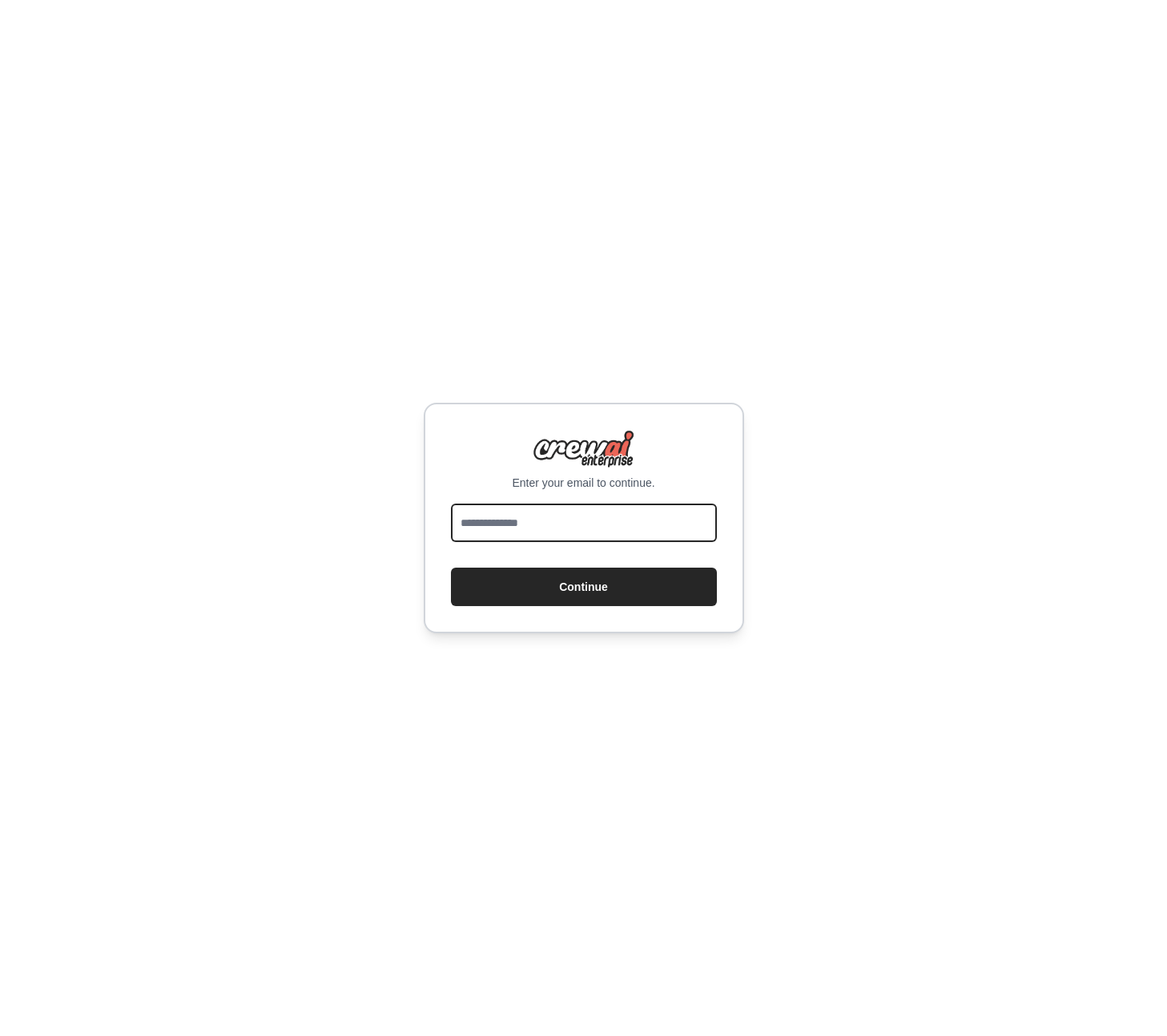
click at [621, 526] on input "email" at bounding box center [584, 523] width 266 height 38
type input "**********"
click at [612, 588] on button "Continue" at bounding box center [584, 587] width 266 height 38
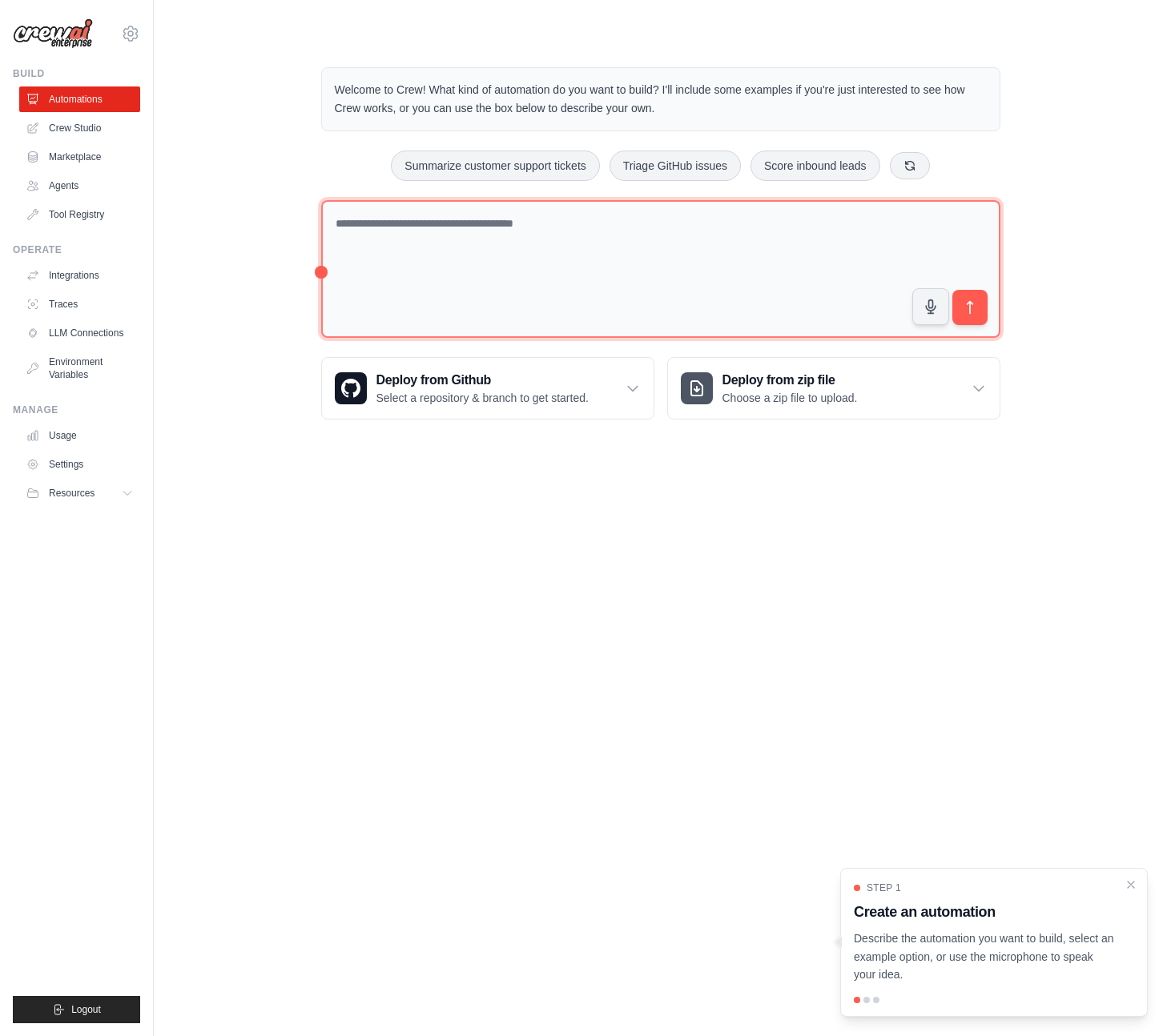
click at [489, 221] on textarea at bounding box center [661, 269] width 680 height 138
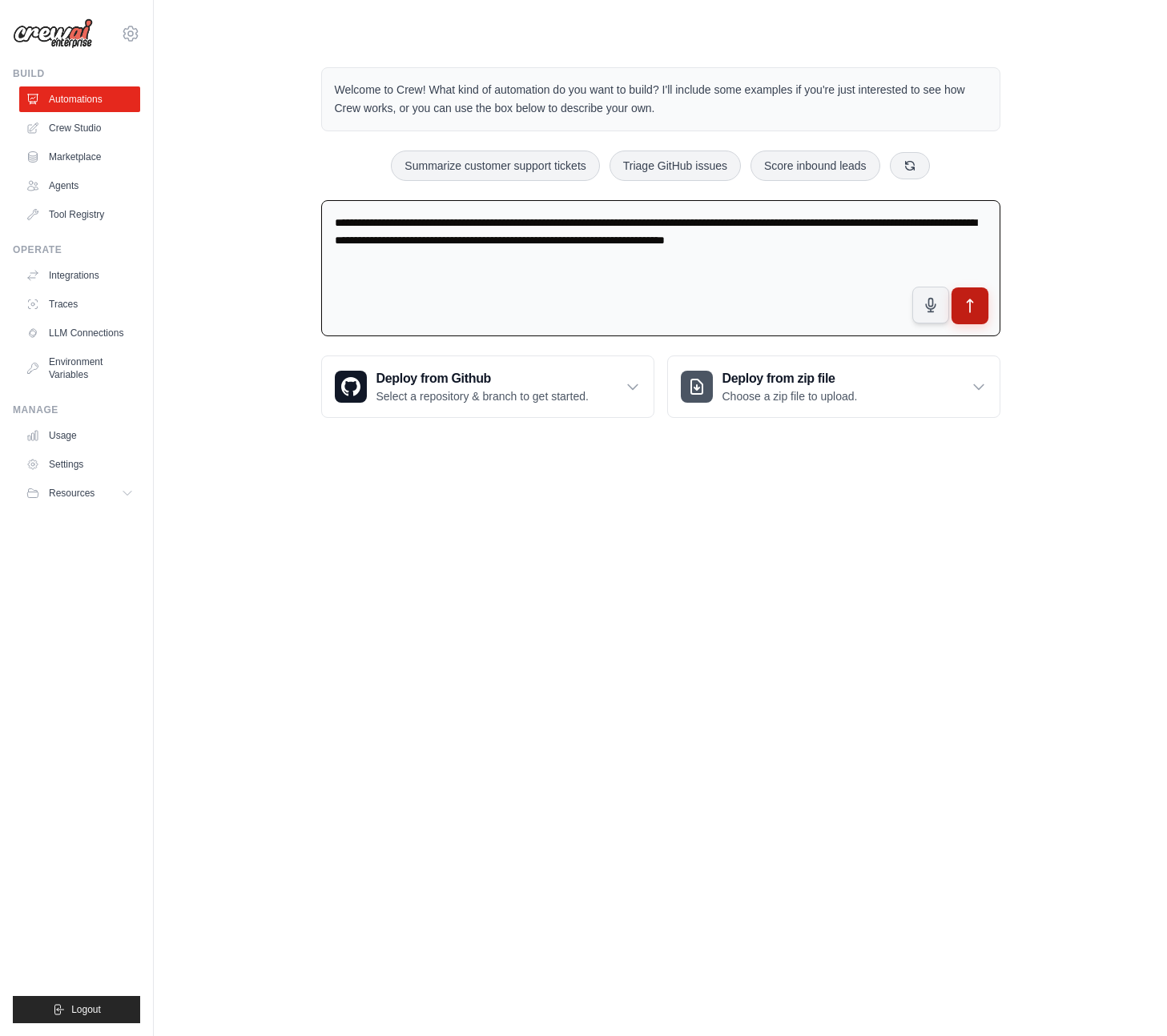
type textarea "**********"
click at [970, 300] on icon "submit" at bounding box center [969, 306] width 6 height 13
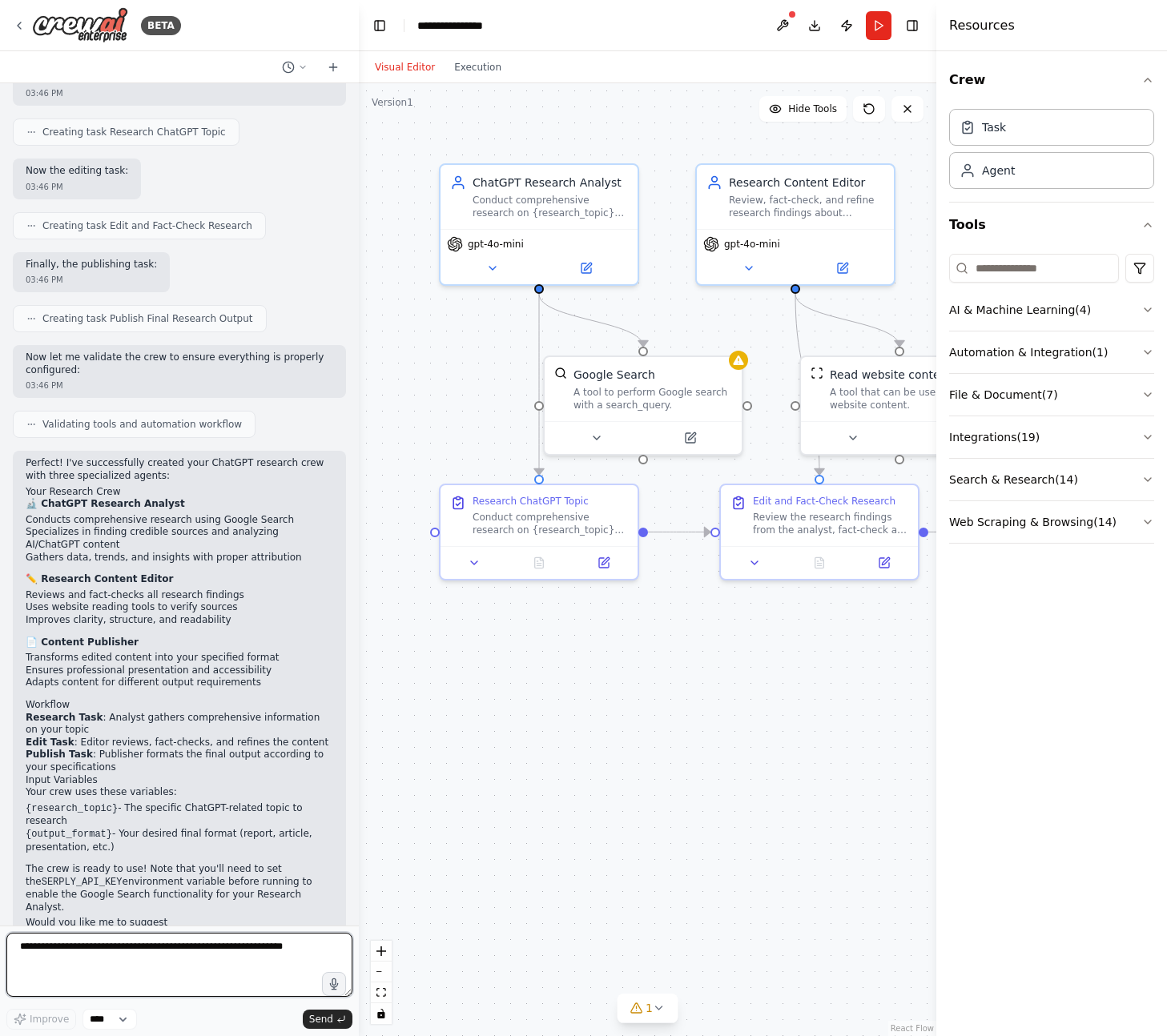
scroll to position [744, 0]
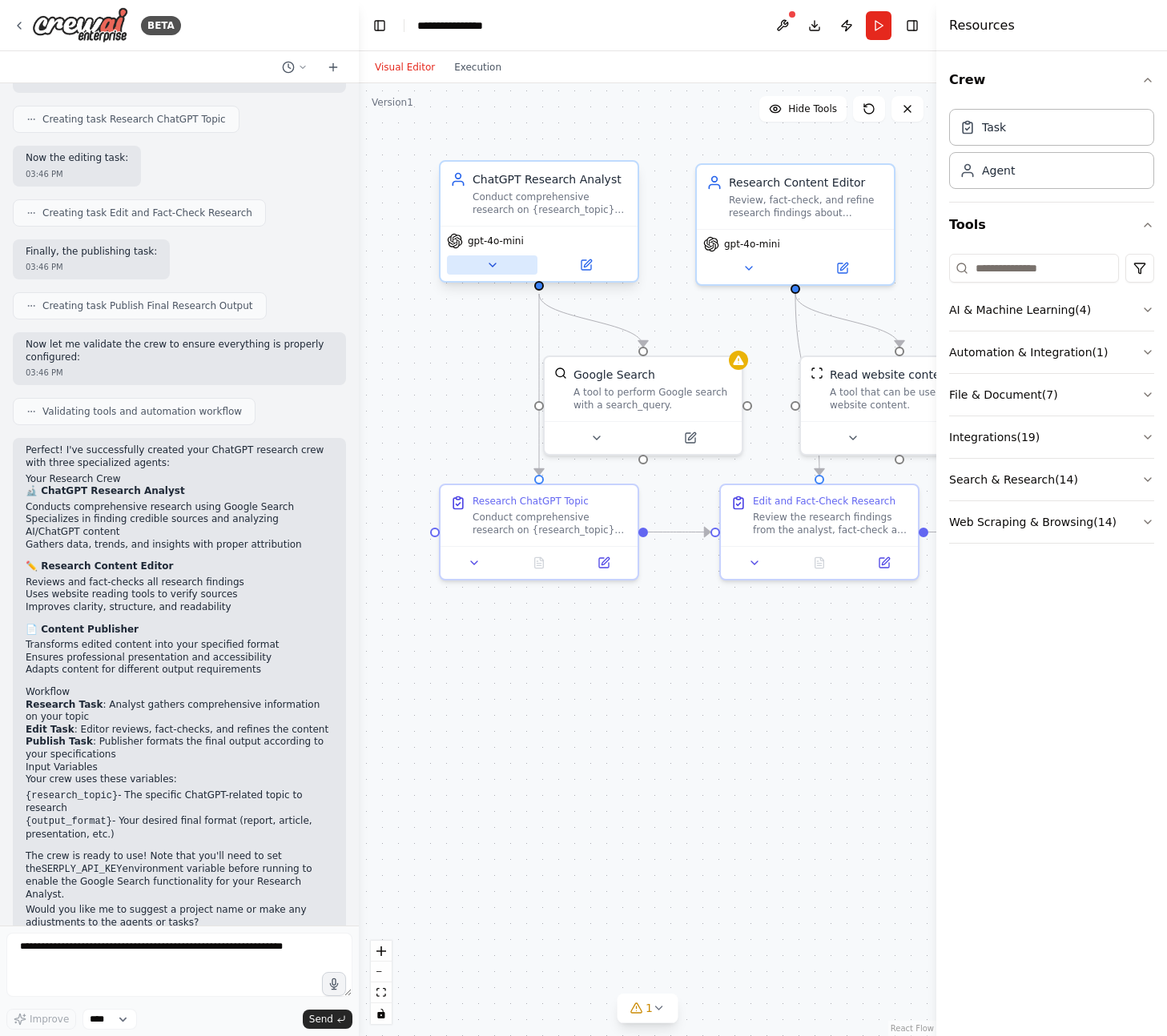
click at [493, 268] on icon at bounding box center [493, 265] width 13 height 13
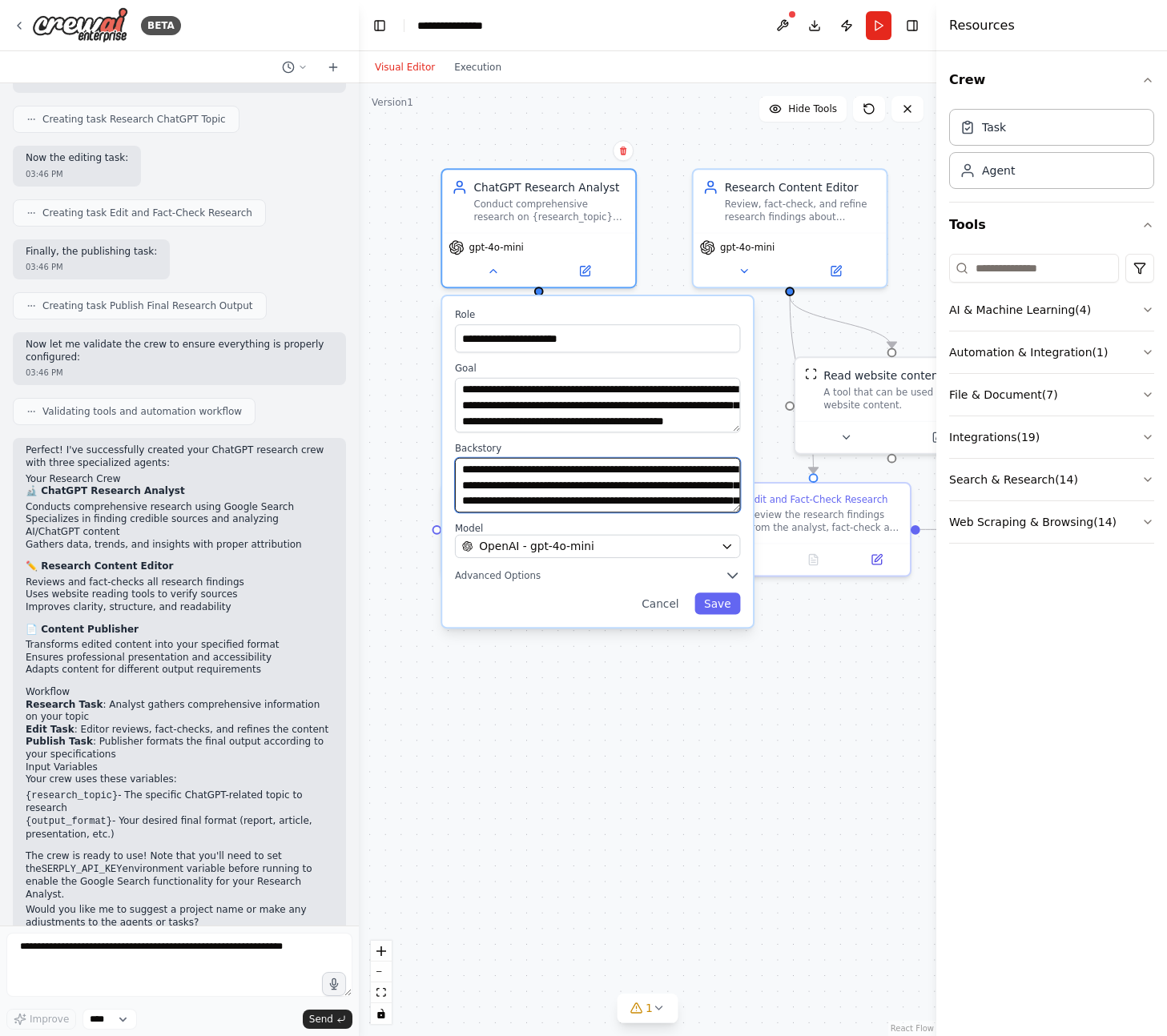
click at [586, 498] on textarea "**********" at bounding box center [598, 486] width 286 height 56
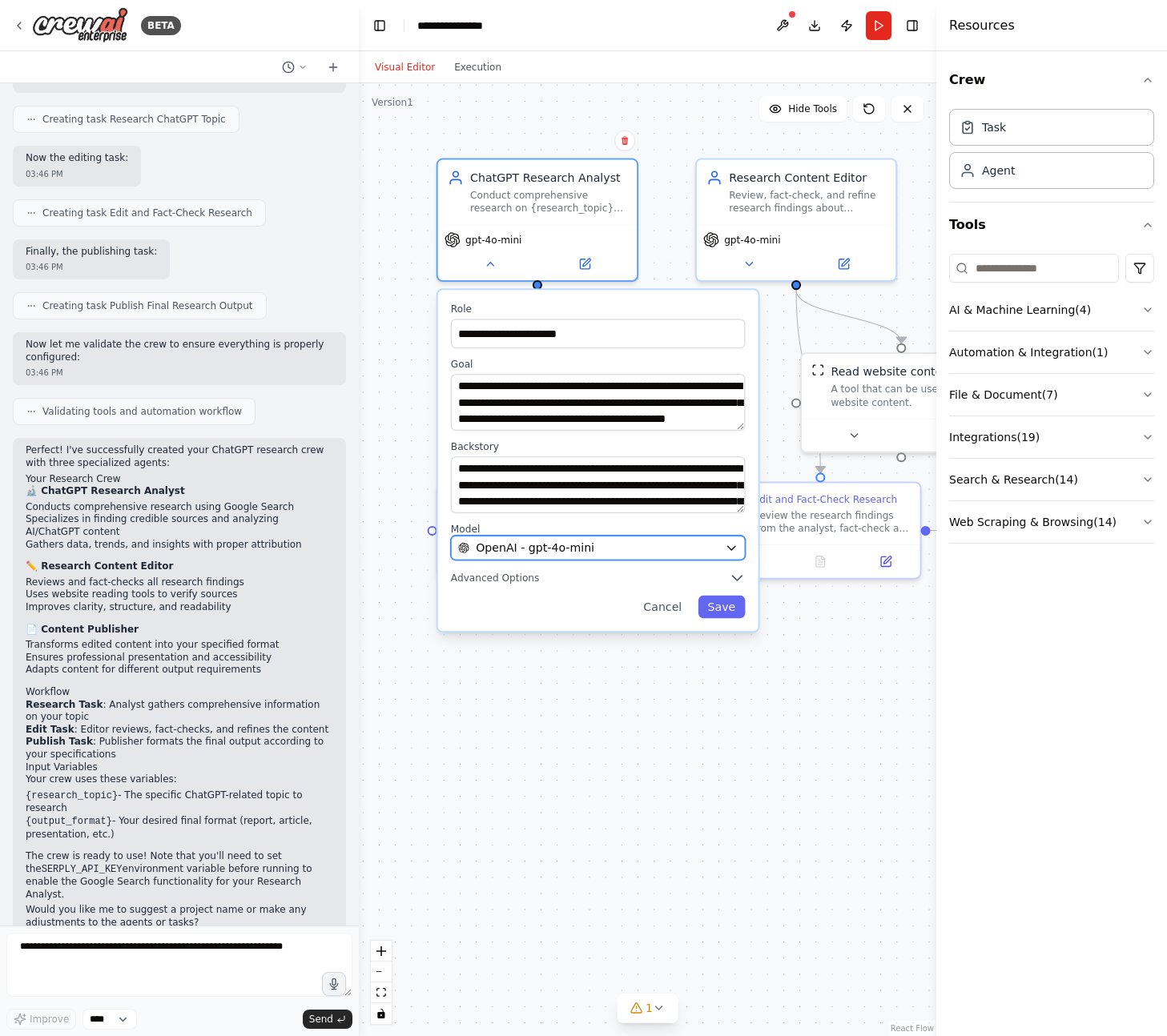
click at [594, 550] on div "OpenAI - gpt-4o-mini" at bounding box center [589, 548] width 260 height 16
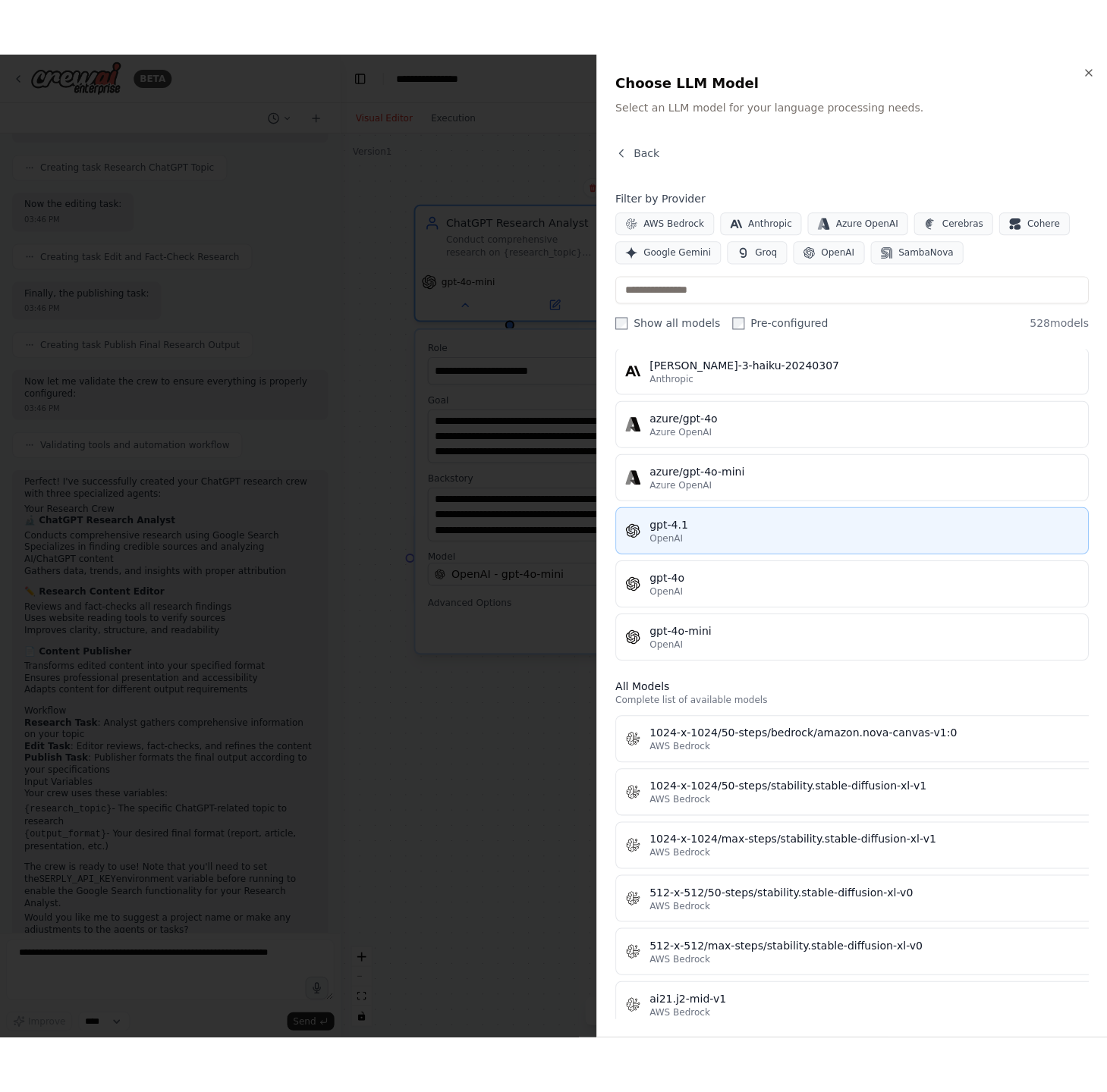
scroll to position [106, 0]
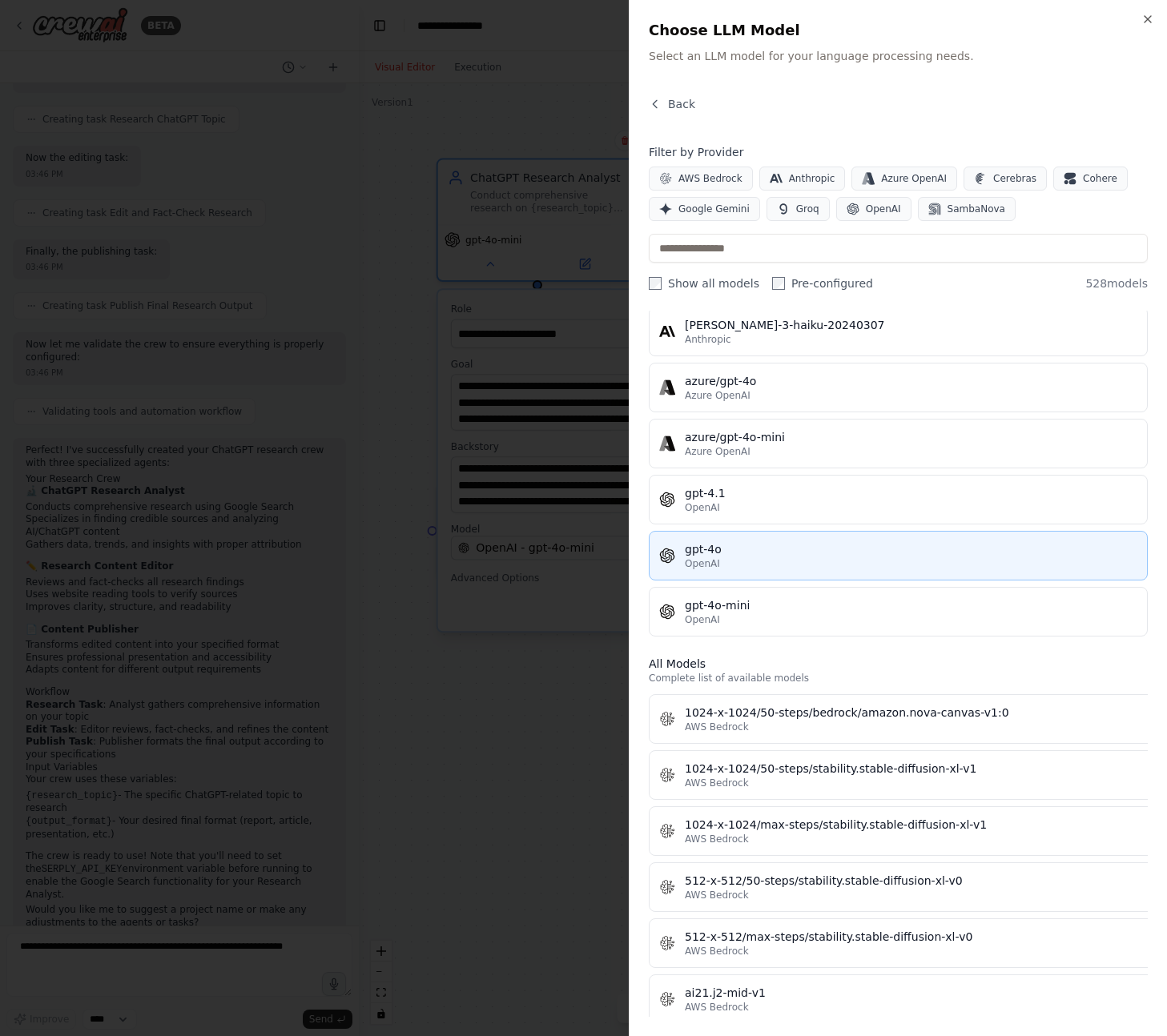
click at [752, 569] on div "OpenAI" at bounding box center [911, 563] width 452 height 13
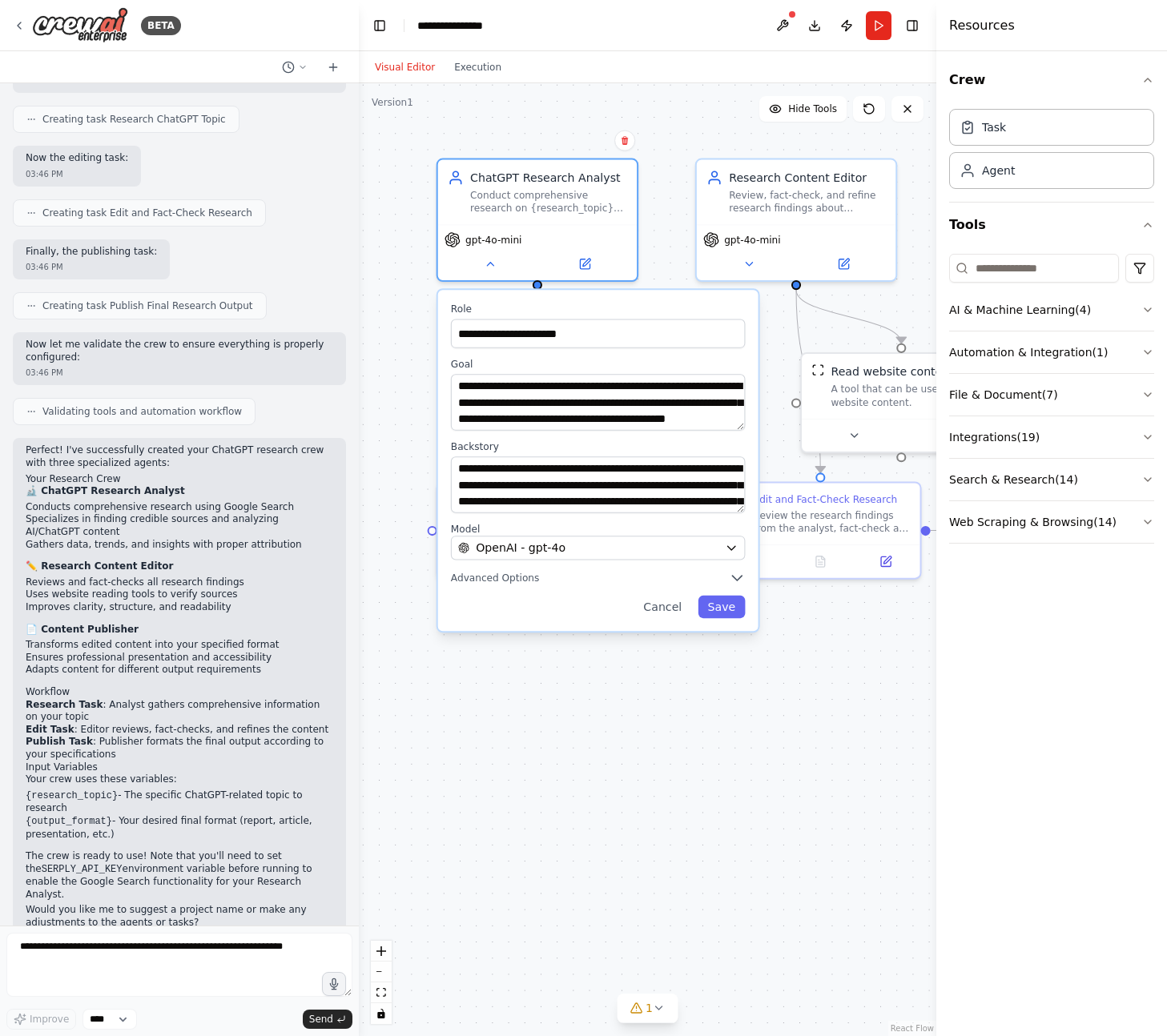
click at [732, 618] on div "**********" at bounding box center [598, 460] width 320 height 342
click at [726, 605] on button "Save" at bounding box center [720, 607] width 47 height 22
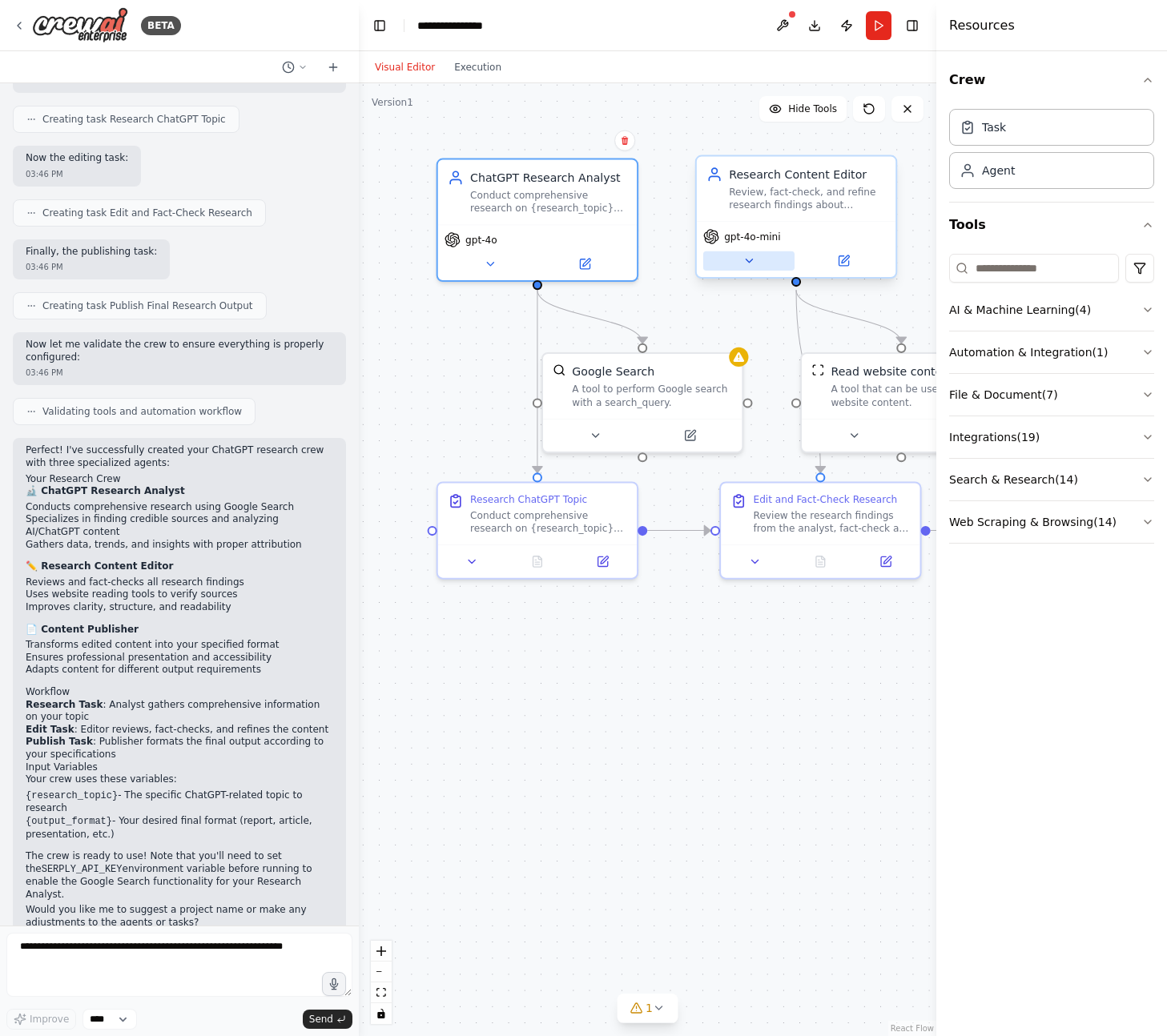
click at [750, 260] on icon at bounding box center [748, 261] width 6 height 3
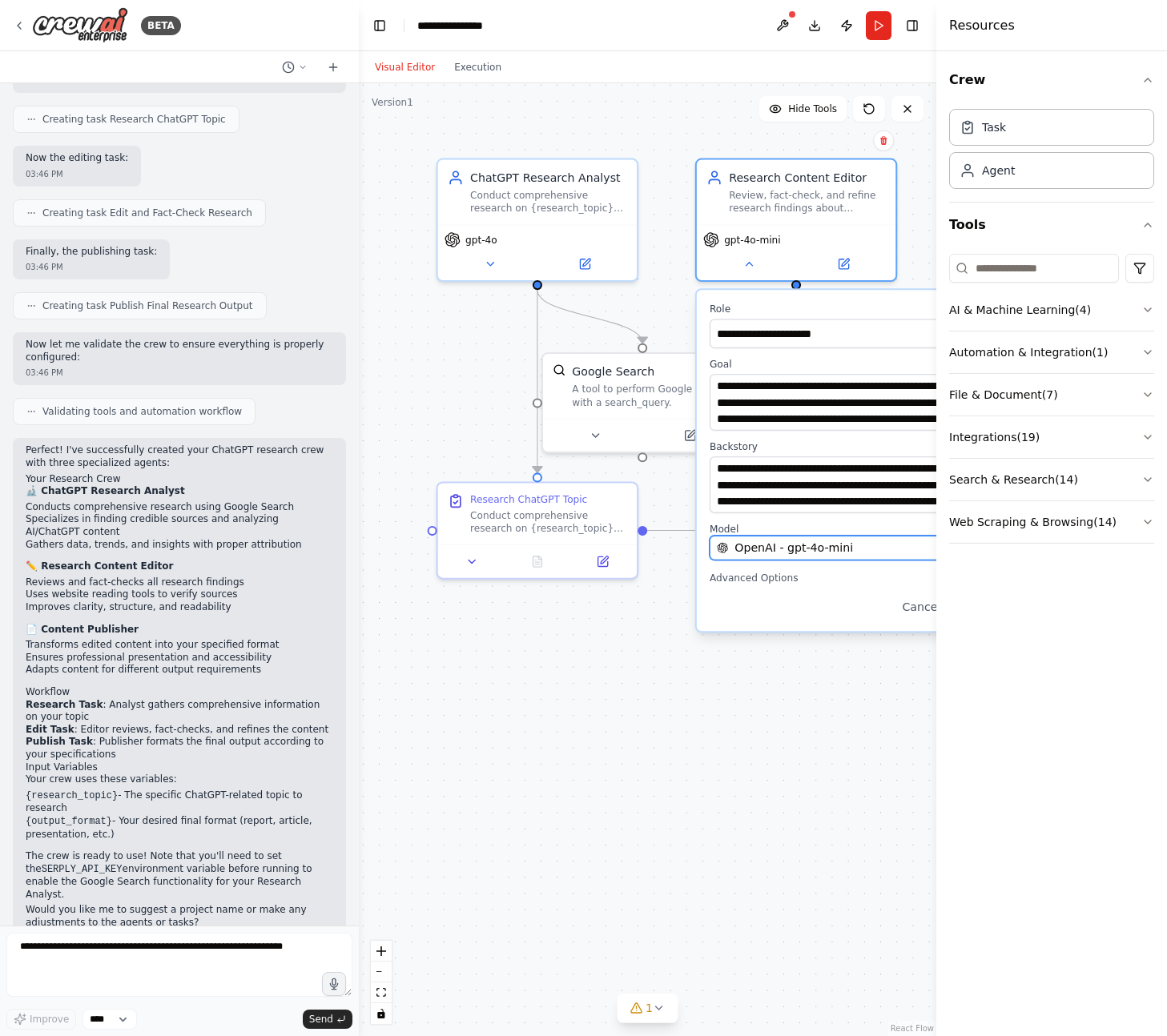
click at [811, 550] on span "OpenAI - gpt-4o-mini" at bounding box center [794, 548] width 119 height 16
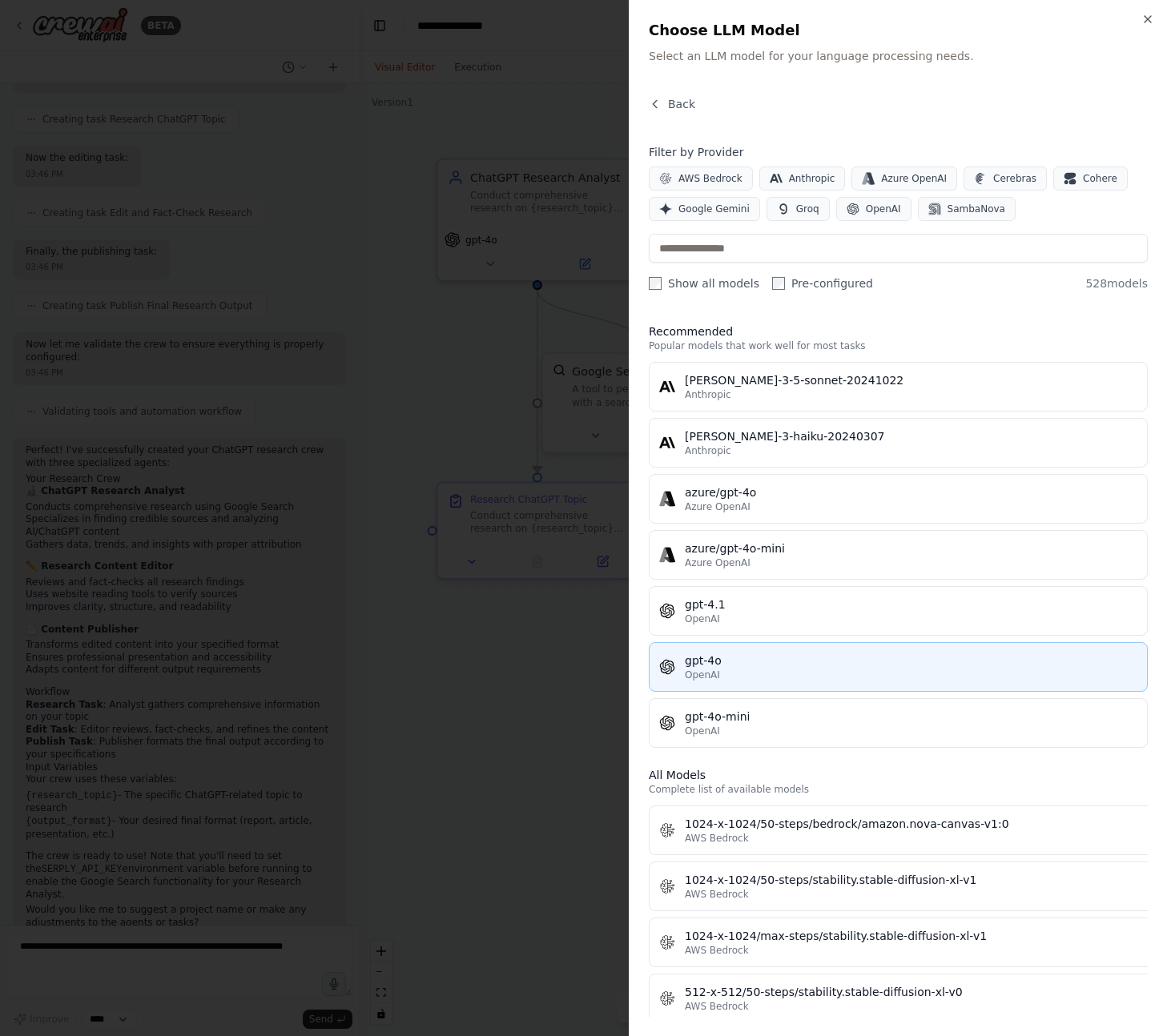
click at [768, 656] on div "gpt-4o" at bounding box center [911, 660] width 452 height 16
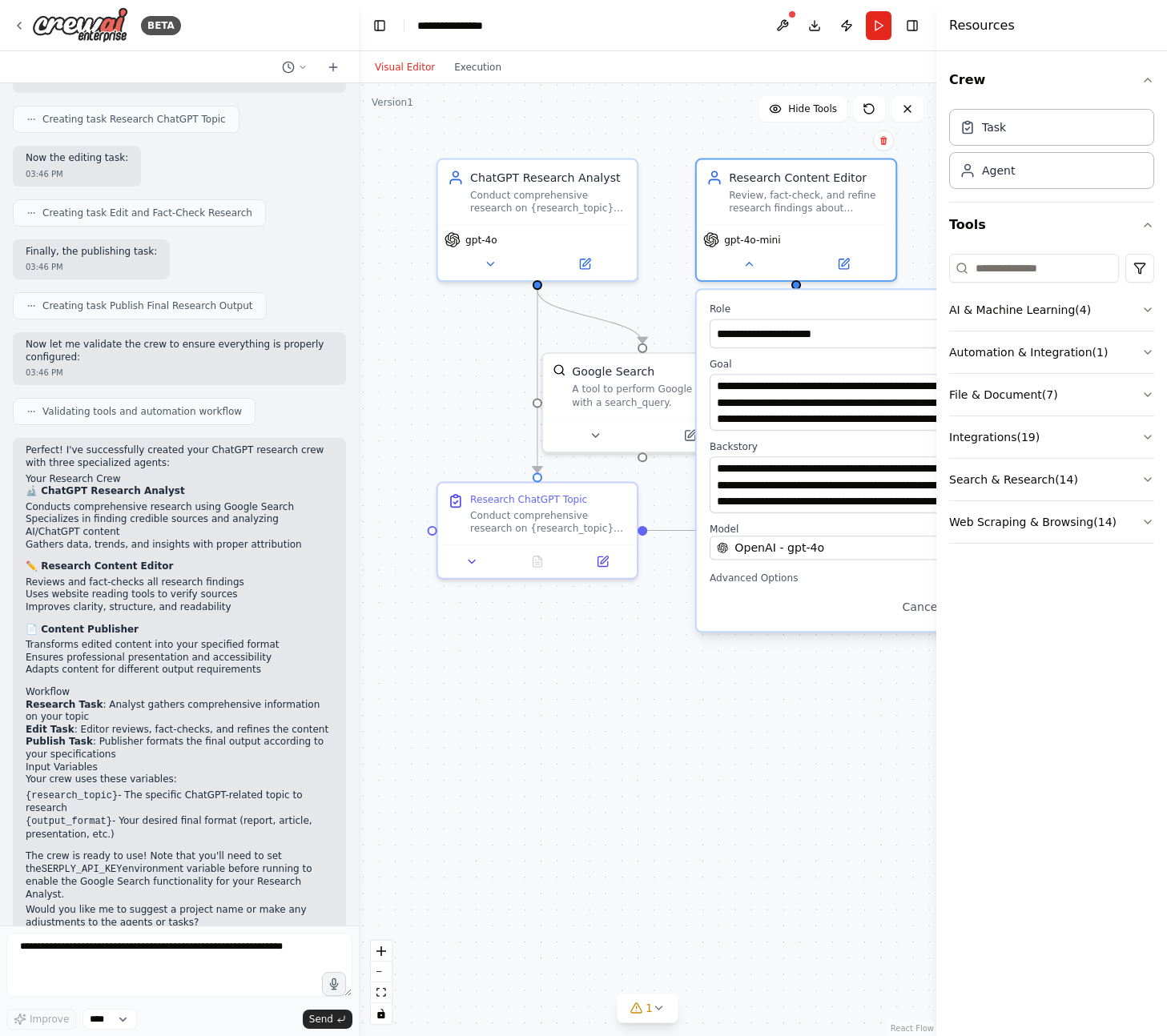
click at [898, 683] on div ".deletable-edge-delete-btn { width: 20px; height: 20px; border: 0px solid #ffff…" at bounding box center [648, 560] width 577 height 953
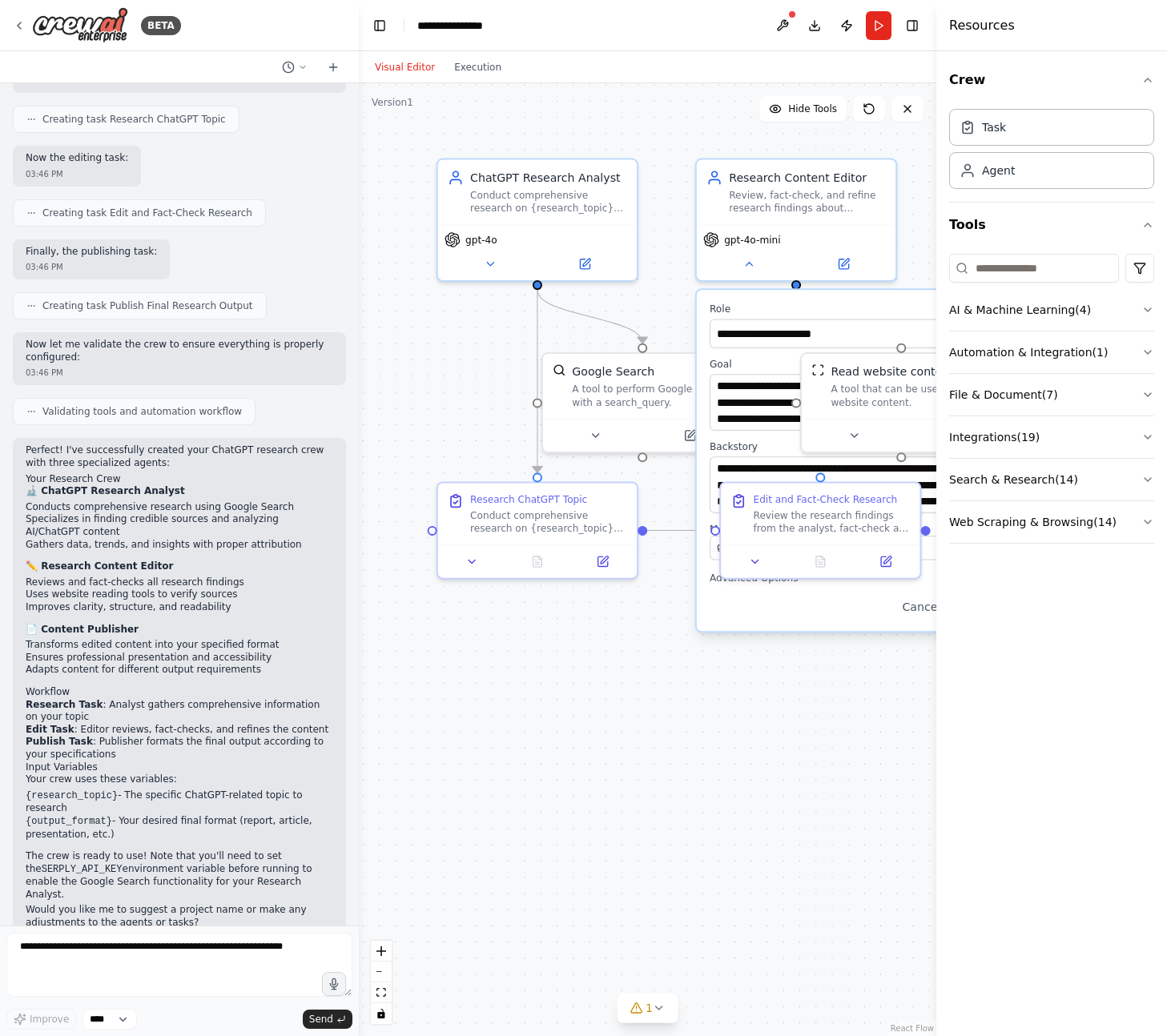
click at [853, 622] on div "**********" at bounding box center [857, 460] width 320 height 342
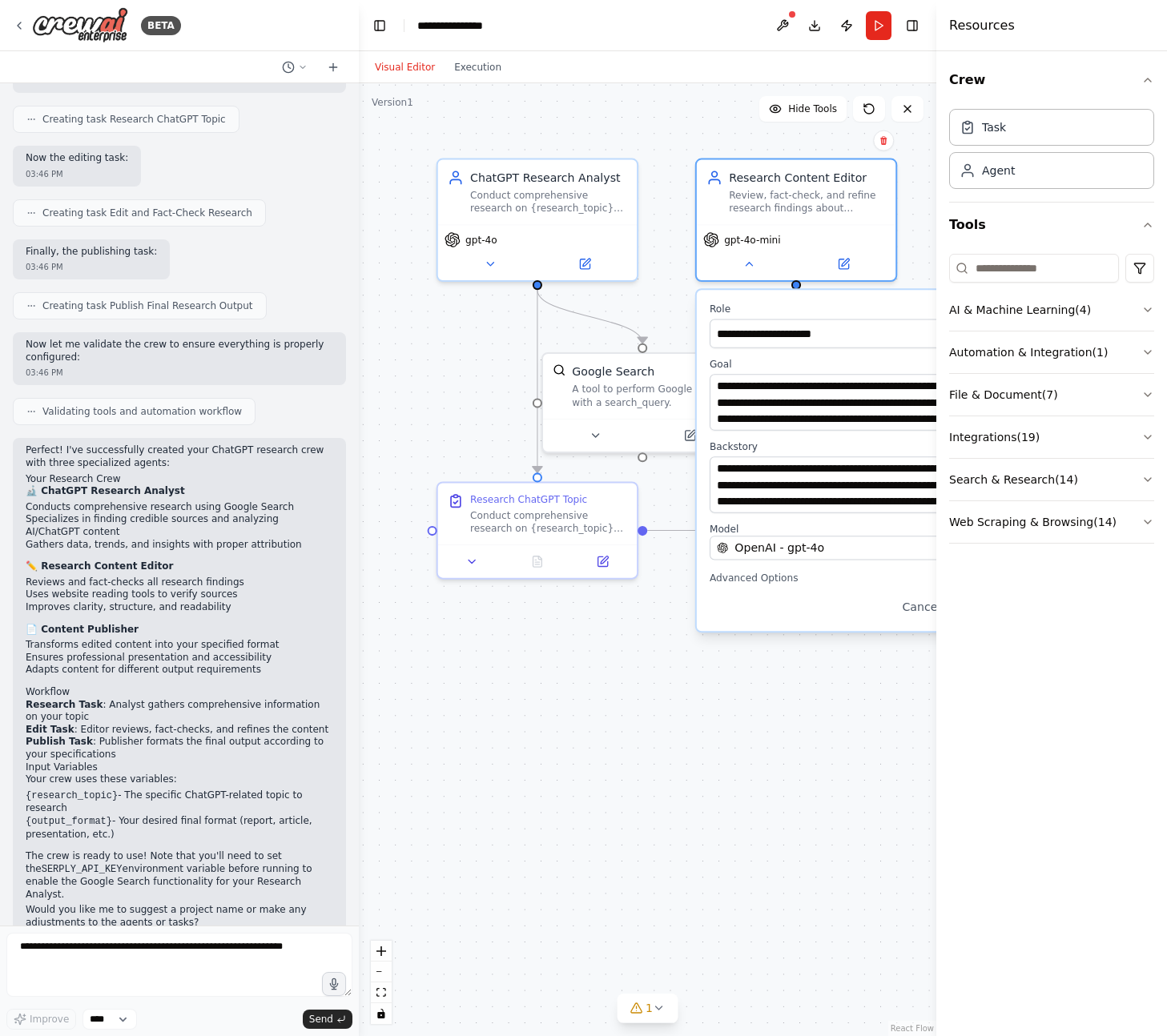
click at [775, 615] on div "Cancel Save" at bounding box center [857, 607] width 295 height 22
click at [1152, 80] on icon "button" at bounding box center [1148, 80] width 13 height 13
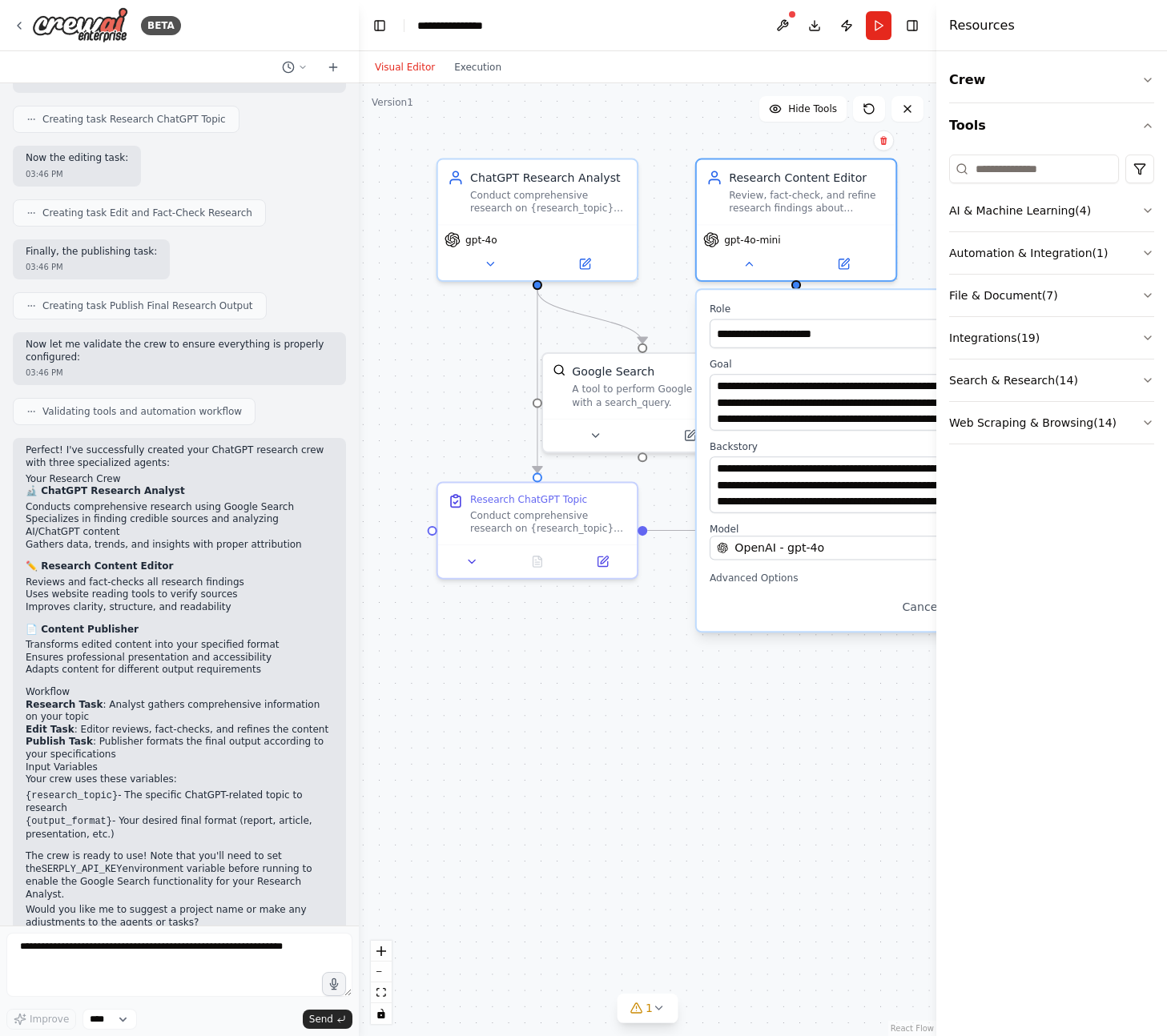
click at [903, 774] on div ".deletable-edge-delete-btn { width: 20px; height: 20px; border: 0px solid #ffff…" at bounding box center [648, 560] width 577 height 953
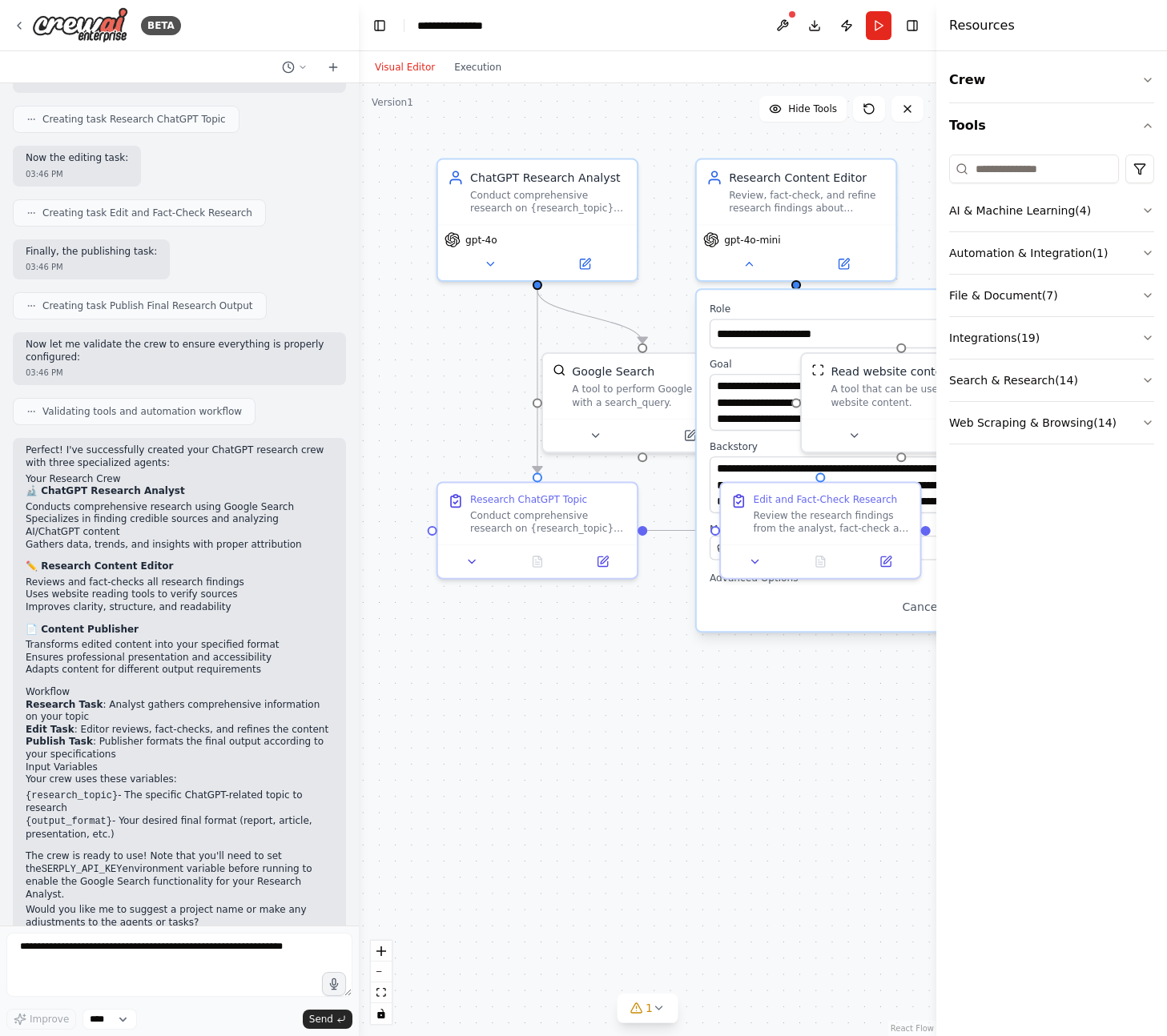
click at [903, 774] on div ".deletable-edge-delete-btn { width: 20px; height: 20px; border: 0px solid #ffff…" at bounding box center [648, 560] width 577 height 953
click at [570, 759] on div ".deletable-edge-delete-btn { width: 20px; height: 20px; border: 0px solid #ffff…" at bounding box center [648, 560] width 577 height 953
click at [651, 706] on div ".deletable-edge-delete-btn { width: 20px; height: 20px; border: 0px solid #ffff…" at bounding box center [648, 560] width 577 height 953
click at [756, 560] on icon at bounding box center [755, 558] width 6 height 3
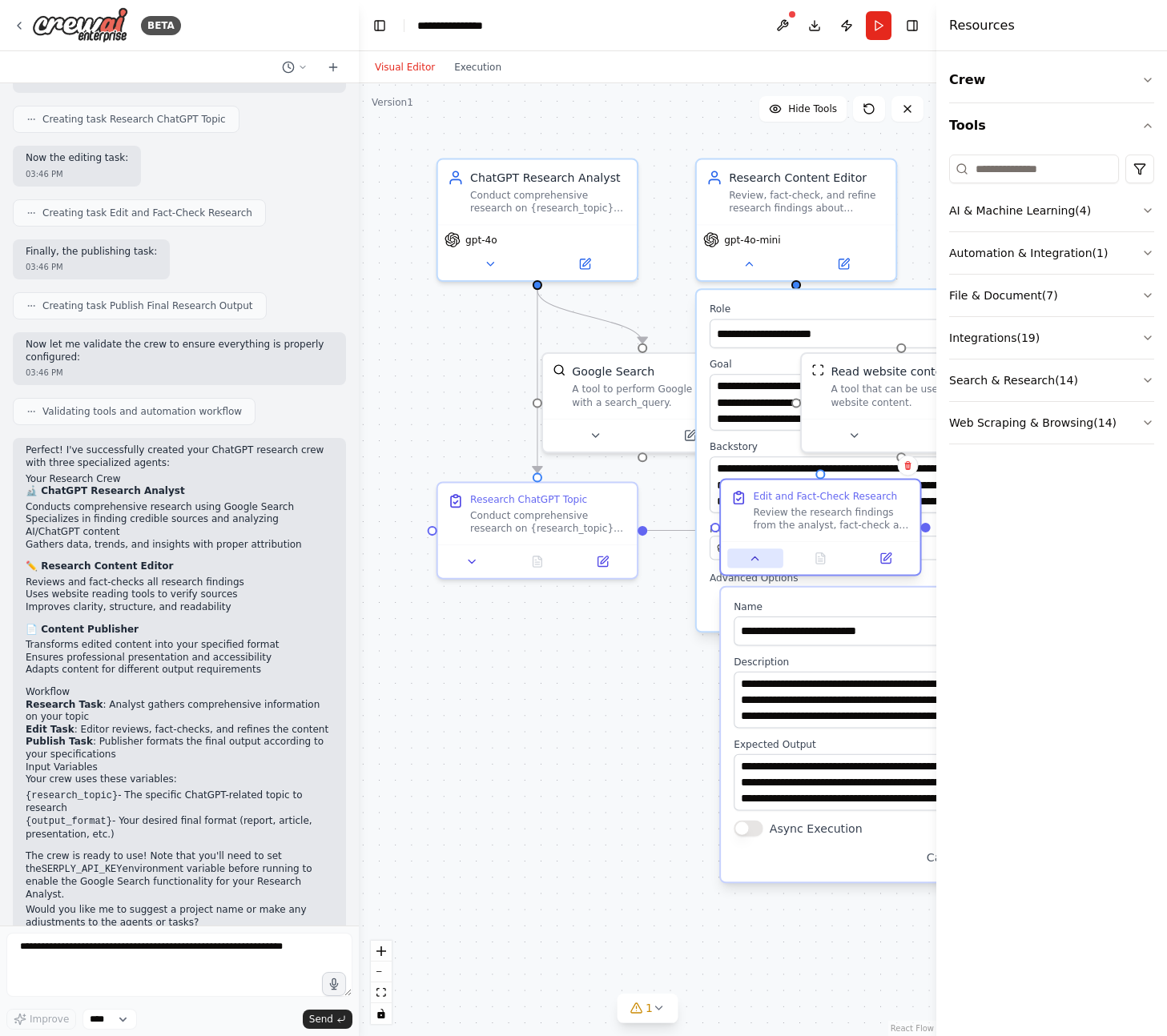
click at [756, 560] on icon at bounding box center [755, 558] width 6 height 3
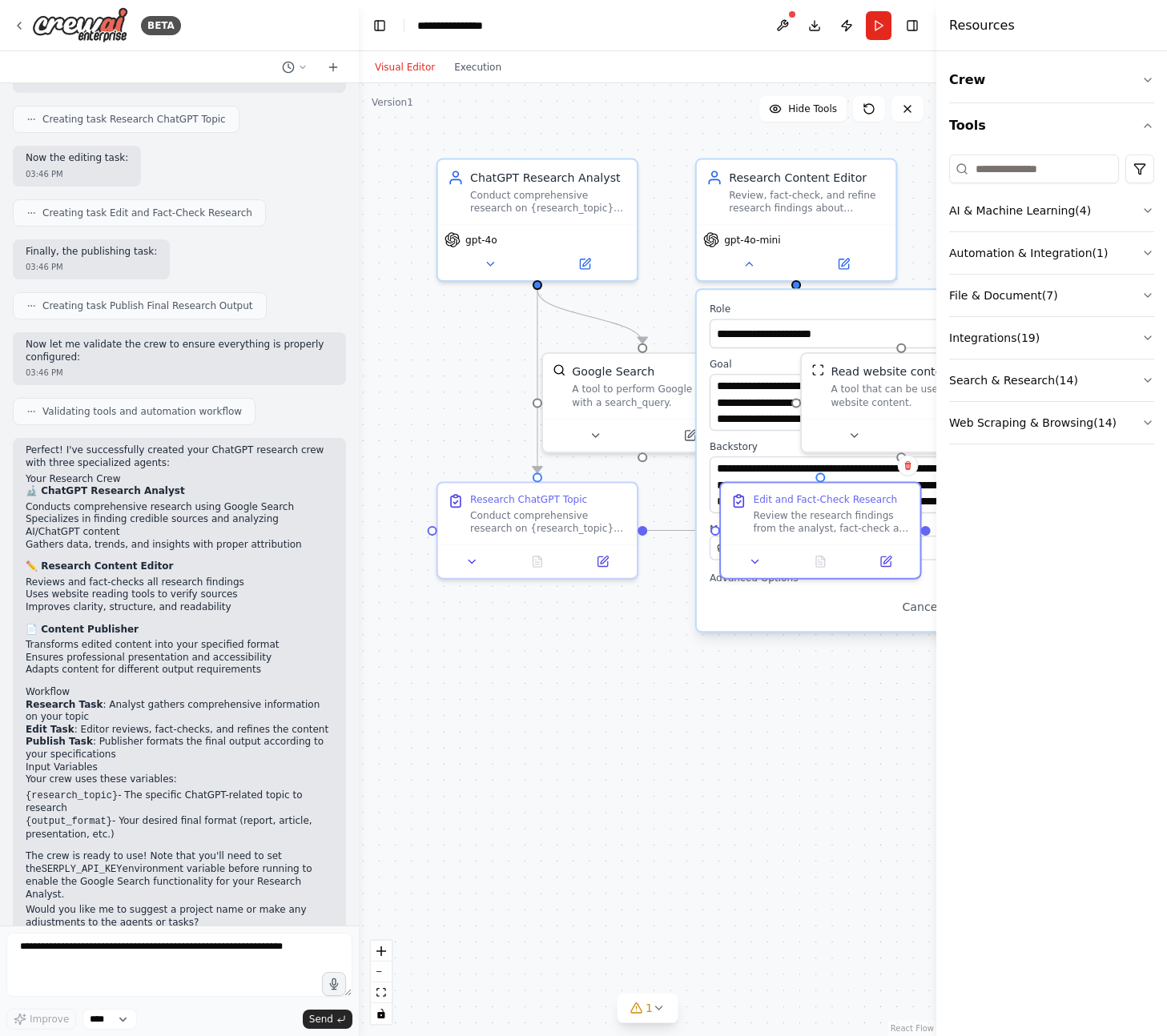
click at [754, 610] on div "Cancel Save" at bounding box center [857, 607] width 295 height 22
click at [811, 620] on div "**********" at bounding box center [857, 460] width 320 height 342
click at [903, 467] on icon at bounding box center [908, 465] width 9 height 9
click at [792, 668] on div ".deletable-edge-delete-btn { width: 20px; height: 20px; border: 0px solid #ffff…" at bounding box center [648, 560] width 577 height 953
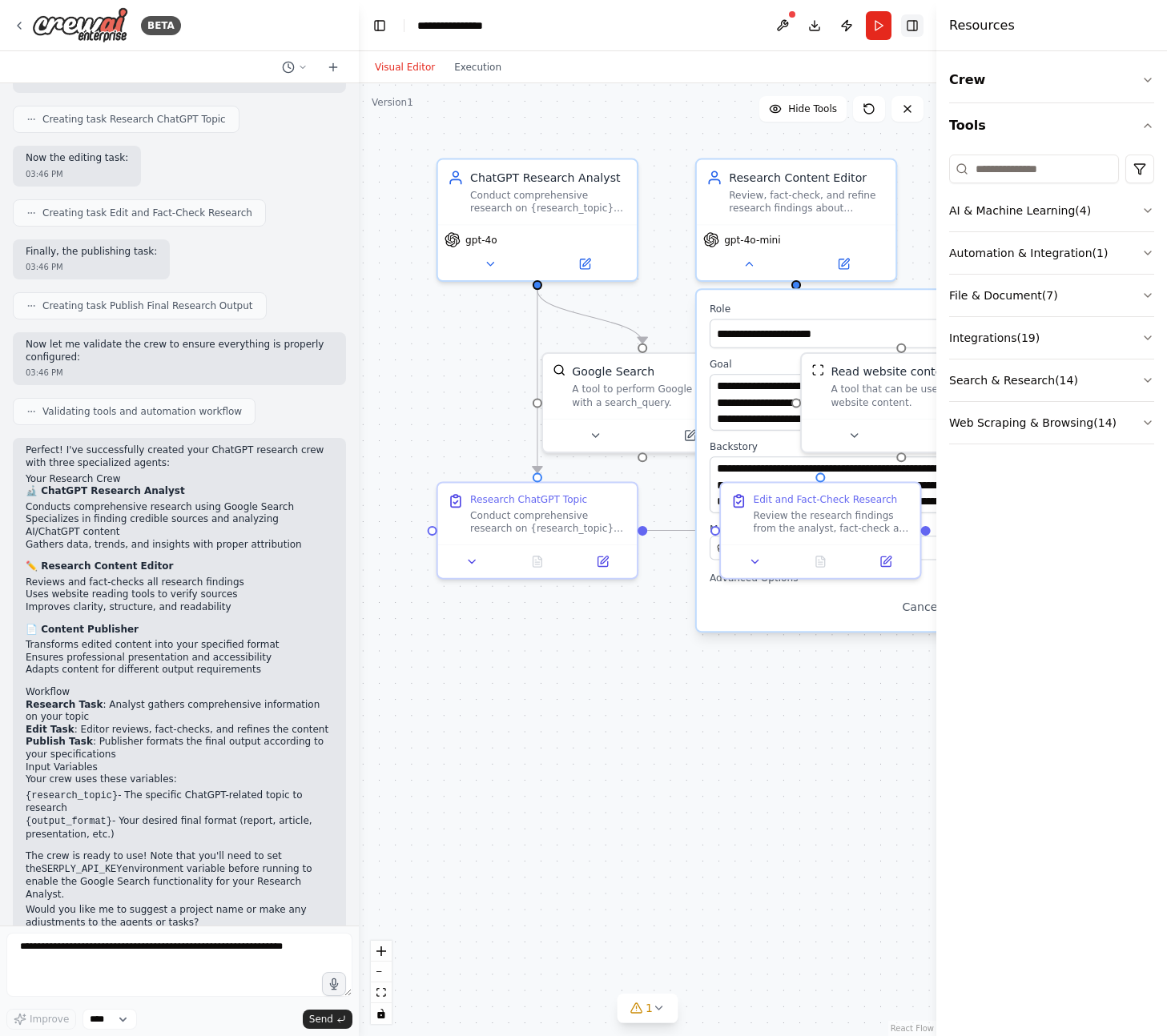
click at [910, 25] on button "Toggle Right Sidebar" at bounding box center [913, 26] width 22 height 22
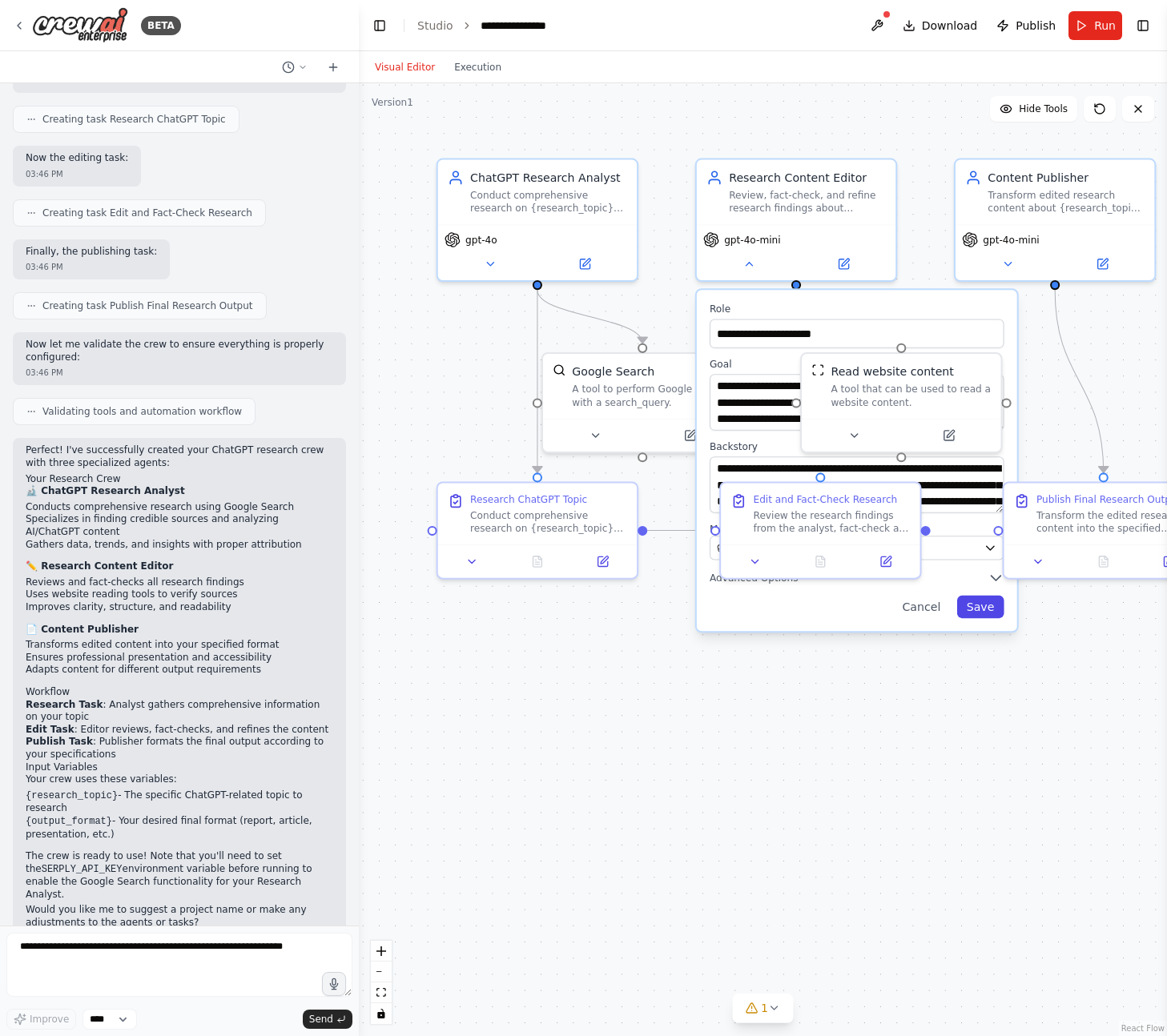
click at [978, 610] on button "Save" at bounding box center [980, 607] width 47 height 22
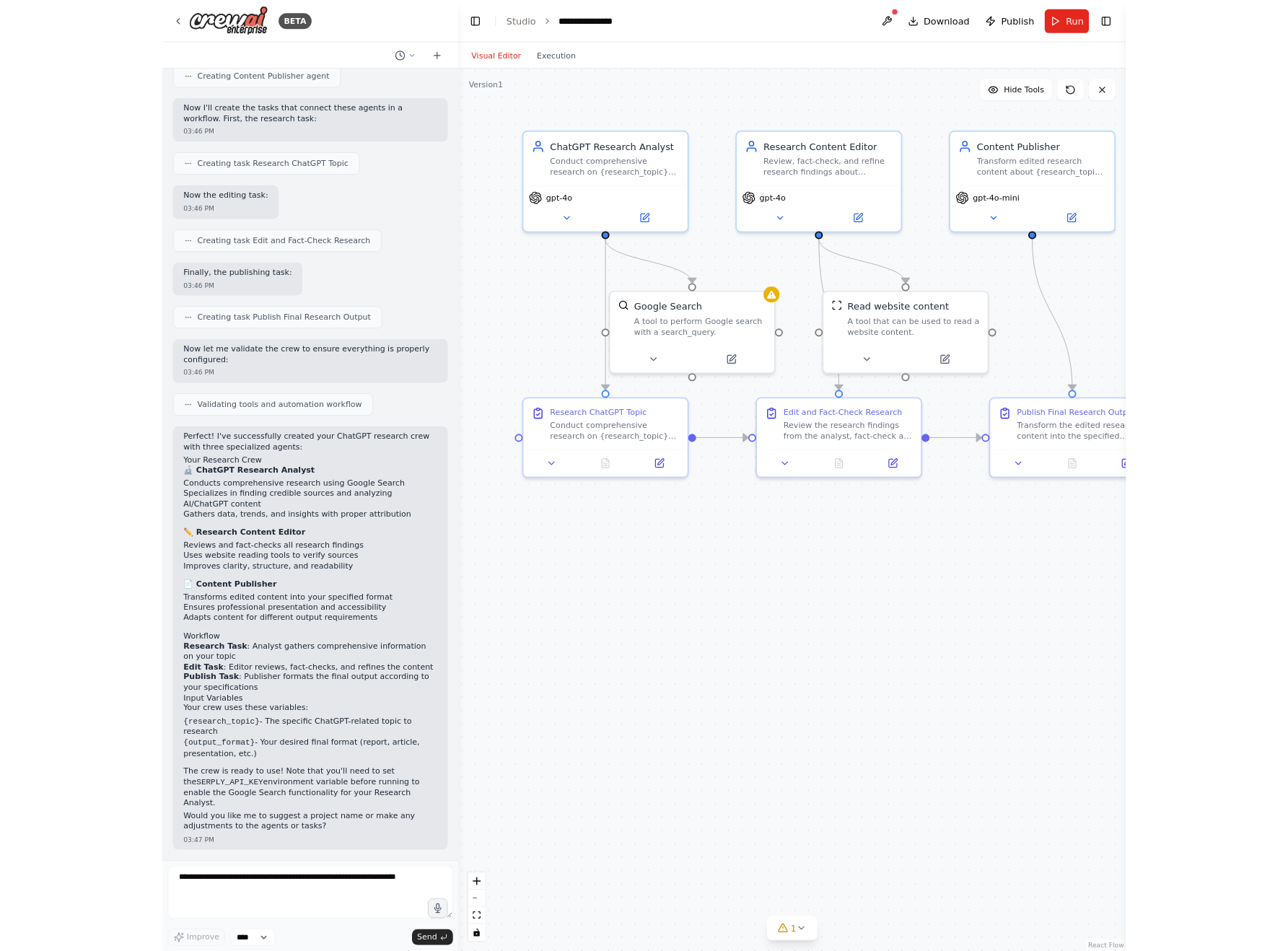
scroll to position [652, 0]
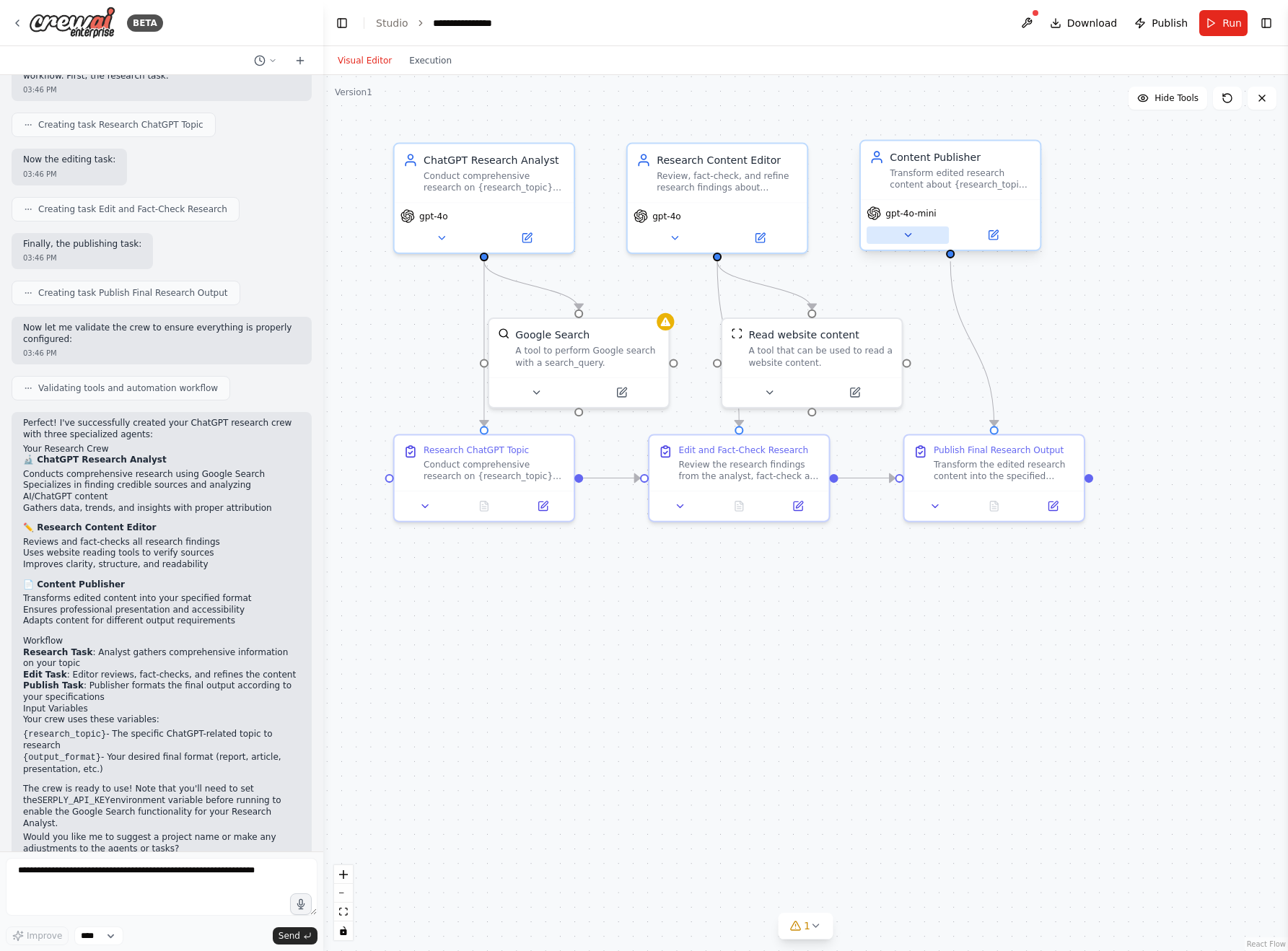
click at [908, 234] on icon at bounding box center [907, 235] width 6 height 3
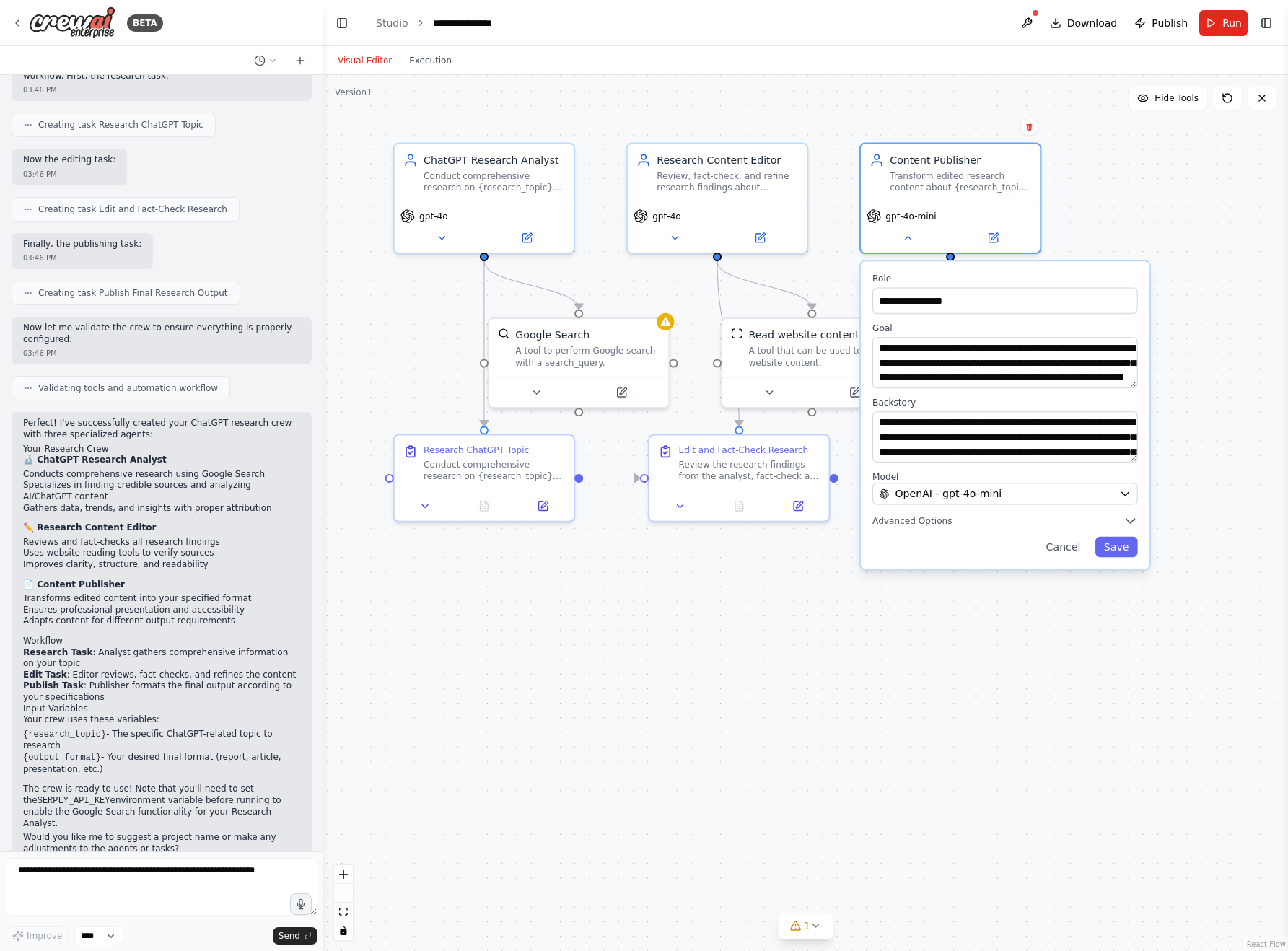
click at [976, 618] on div ".deletable-edge-delete-btn { width: 20px; height: 20px; border: 0px solid #ffff…" at bounding box center [806, 513] width 965 height 876
click at [984, 671] on div ".deletable-edge-delete-btn { width: 20px; height: 20px; border: 0px solid #ffff…" at bounding box center [806, 513] width 965 height 876
click at [900, 408] on label "Backstory" at bounding box center [1005, 403] width 266 height 12
click at [938, 504] on icon at bounding box center [935, 503] width 12 height 12
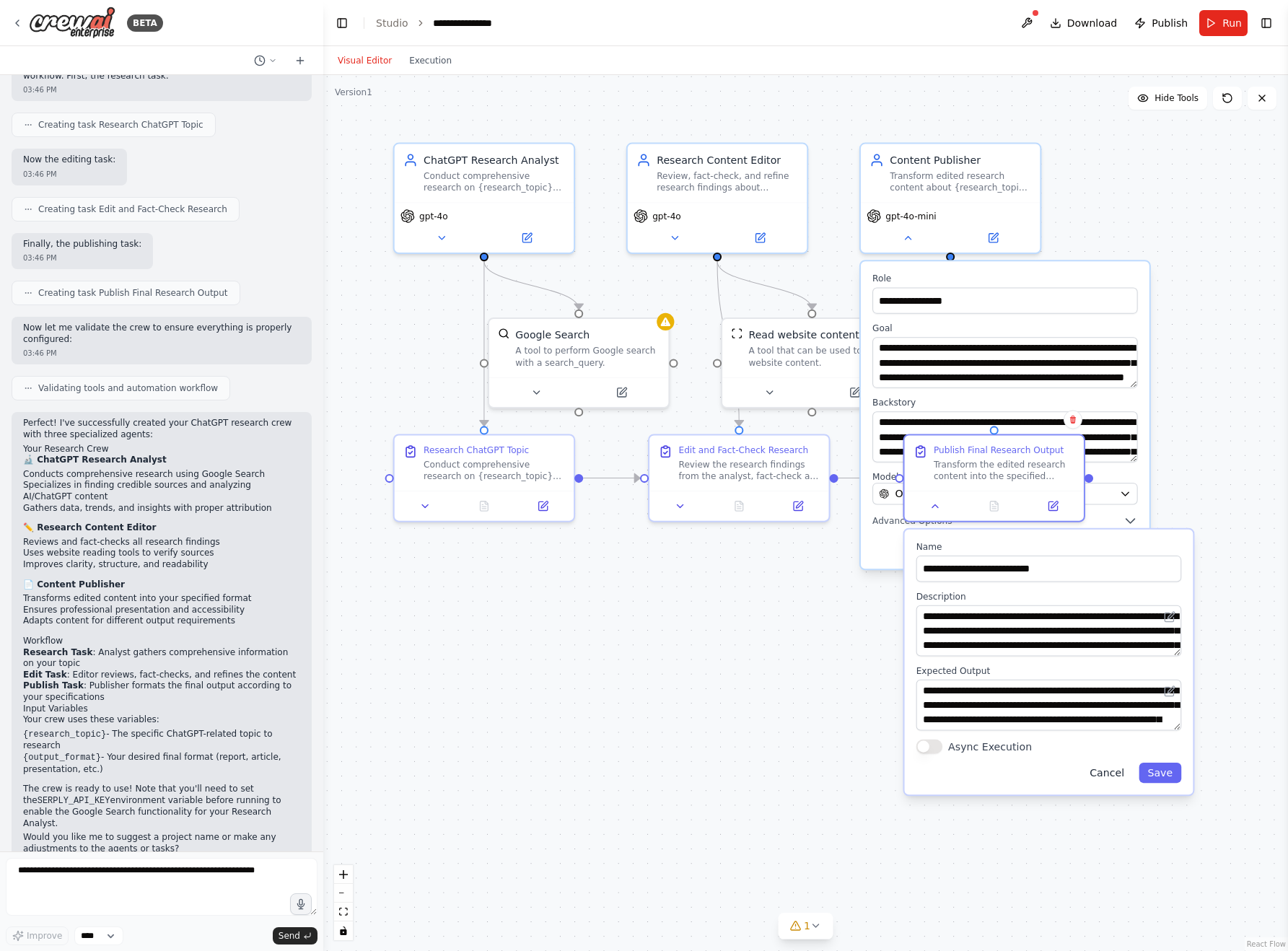
click at [1050, 773] on button "Cancel" at bounding box center [1107, 773] width 52 height 20
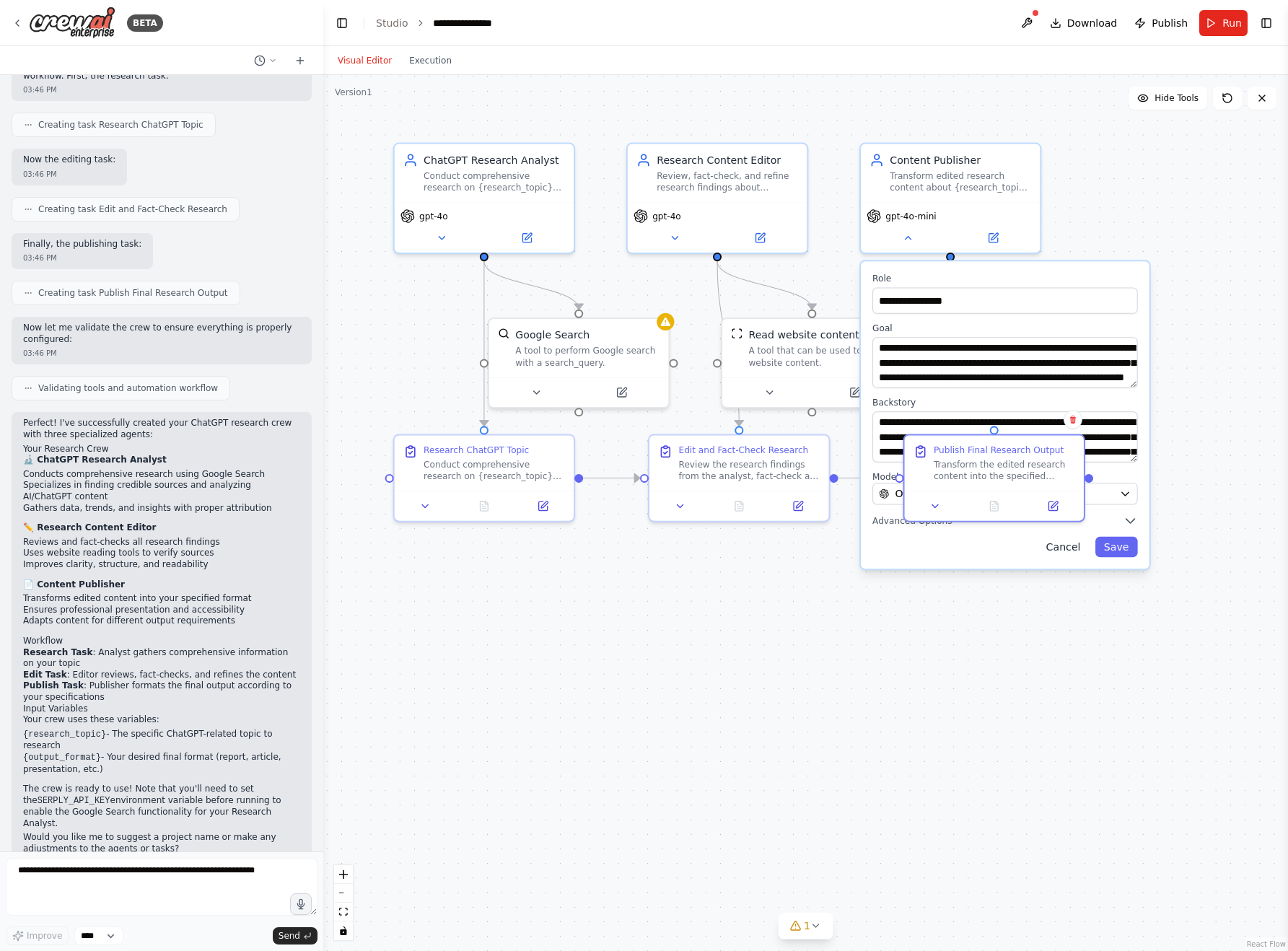
click at [1050, 554] on button "Cancel" at bounding box center [1063, 547] width 52 height 20
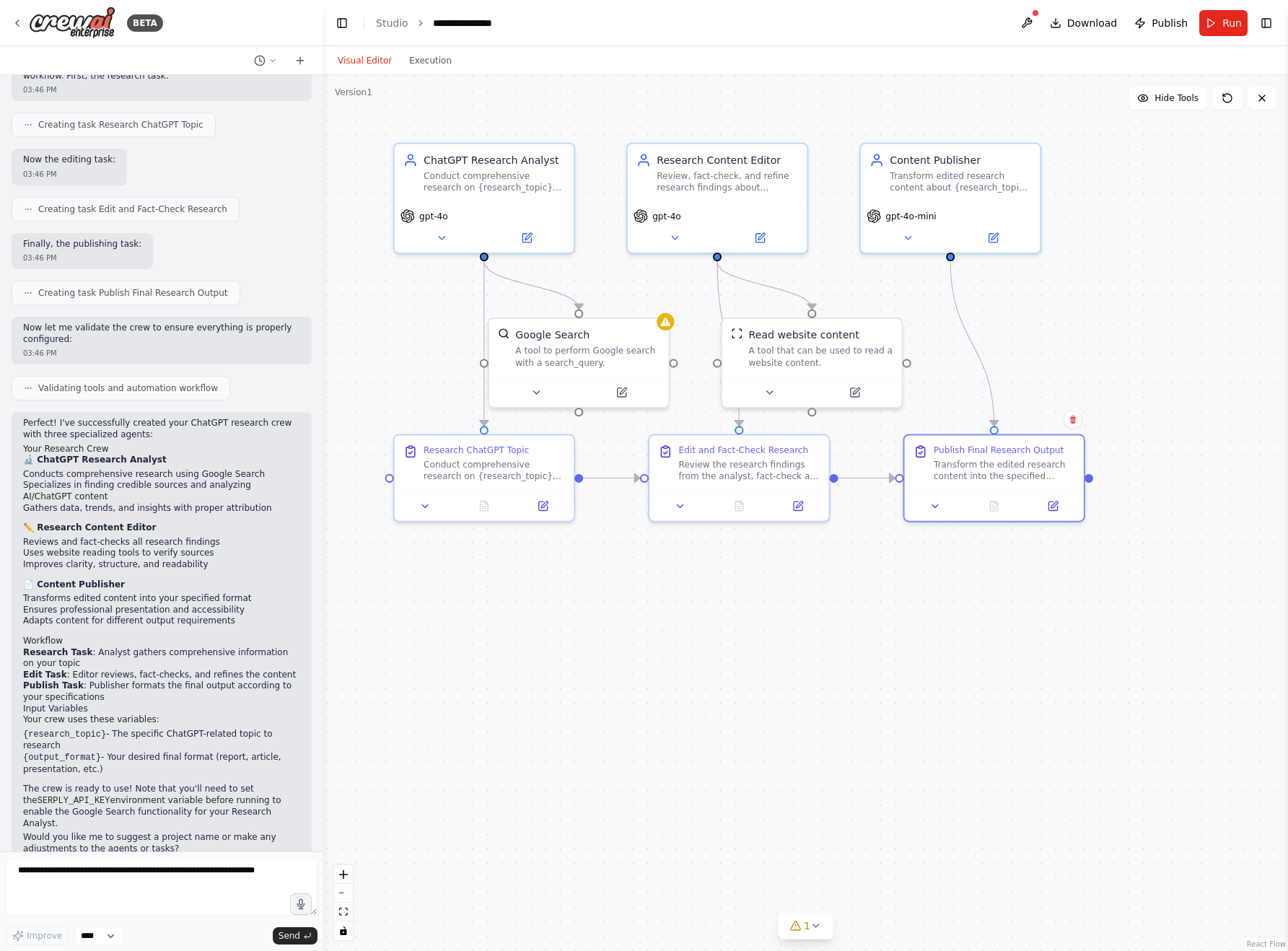
click at [1018, 617] on div ".deletable-edge-delete-btn { width: 20px; height: 20px; border: 0px solid #ffff…" at bounding box center [806, 513] width 965 height 876
